Goal: Transaction & Acquisition: Book appointment/travel/reservation

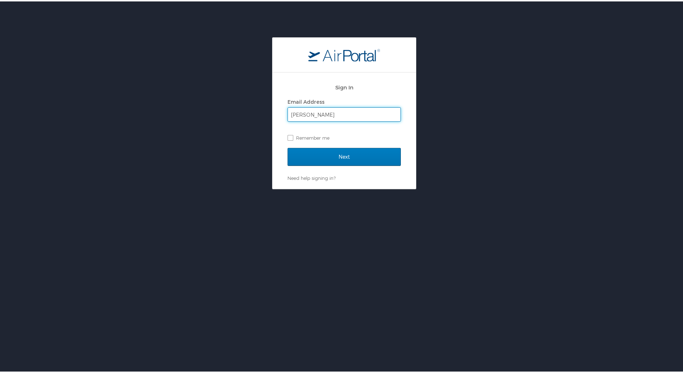
type input "ginna.evans@emoryhealthcare.org"
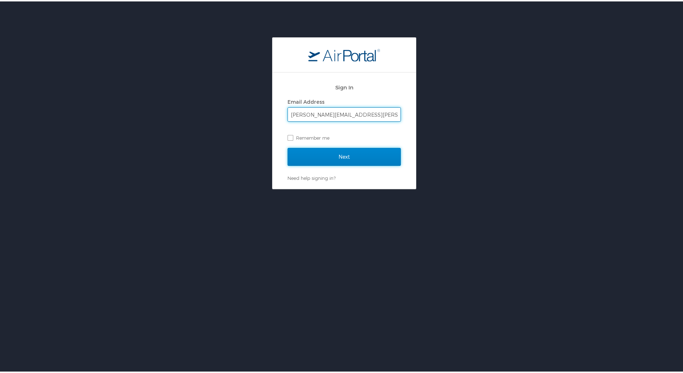
click at [344, 148] on input "Next" at bounding box center [344, 155] width 113 height 18
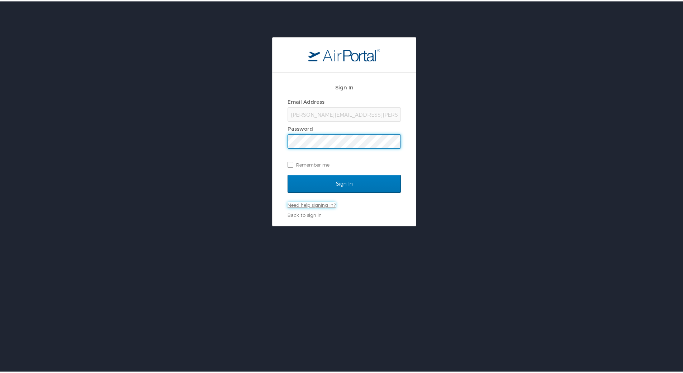
click at [308, 204] on link "Need help signing in?" at bounding box center [312, 203] width 48 height 6
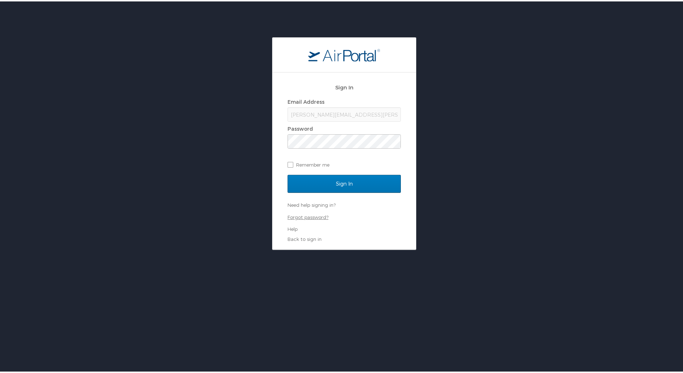
click at [307, 217] on link "Forgot password?" at bounding box center [308, 216] width 41 height 6
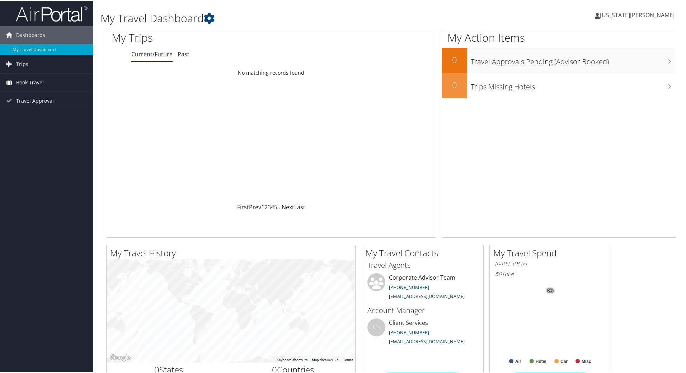
click at [20, 80] on span "Book Travel" at bounding box center [30, 82] width 28 height 18
click at [39, 118] on link "Book/Manage Online Trips" at bounding box center [46, 117] width 93 height 11
click at [40, 119] on link "Book/Manage Online Trips" at bounding box center [46, 117] width 93 height 11
